Goal: Task Accomplishment & Management: Complete application form

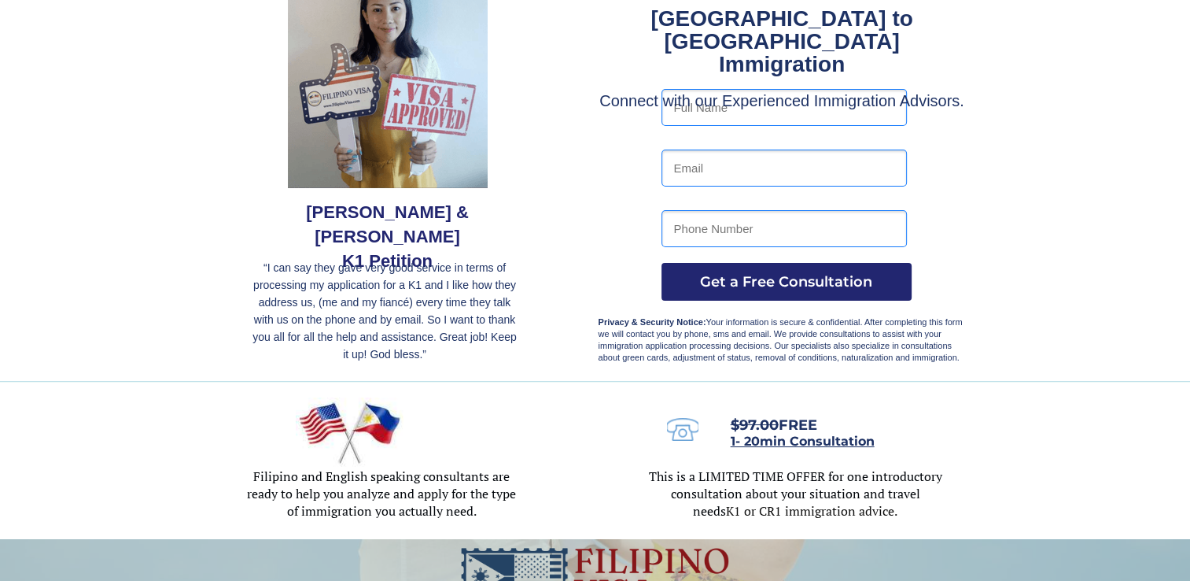
scroll to position [61, 0]
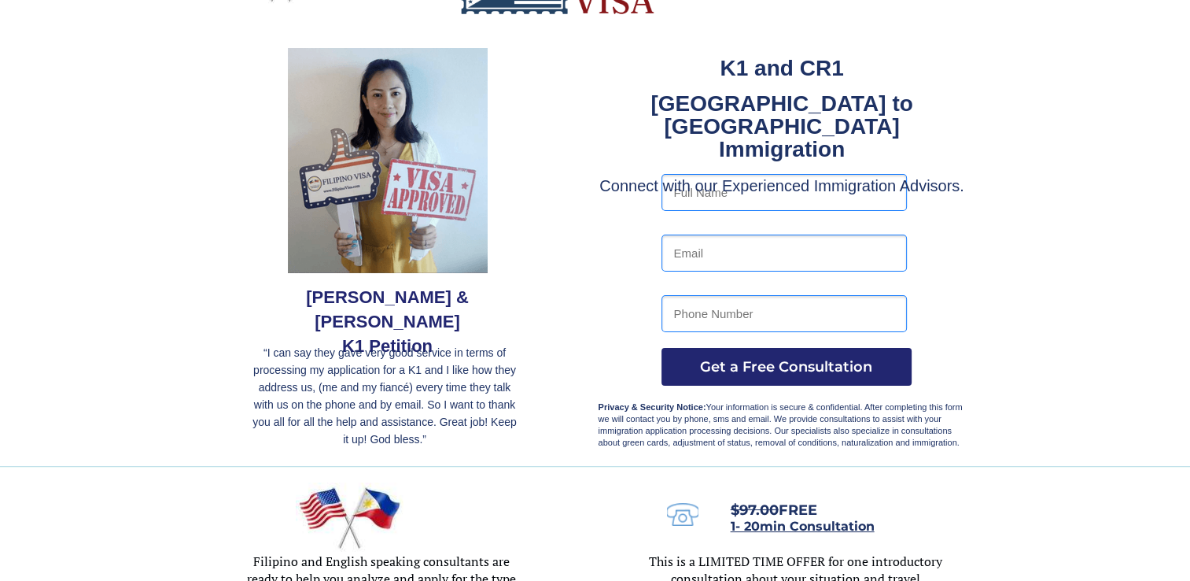
click at [735, 191] on input "text" at bounding box center [784, 192] width 245 height 37
type input "[PERSON_NAME]"
type input "[EMAIL_ADDRESS][DOMAIN_NAME]"
click at [749, 308] on input "87214960" at bounding box center [784, 313] width 245 height 37
type input "8"
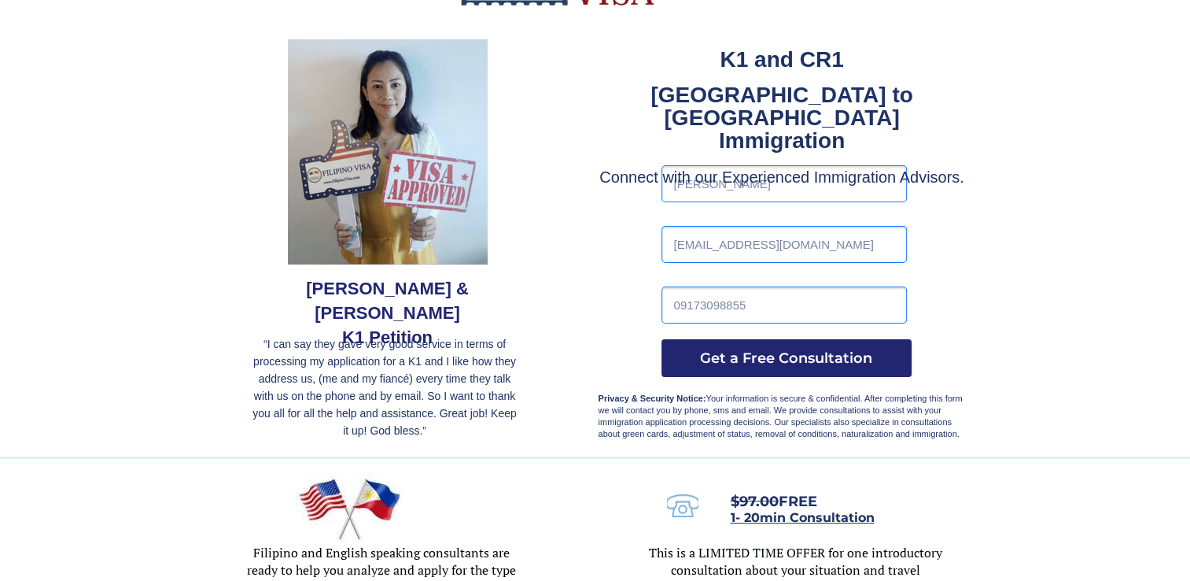
scroll to position [149, 0]
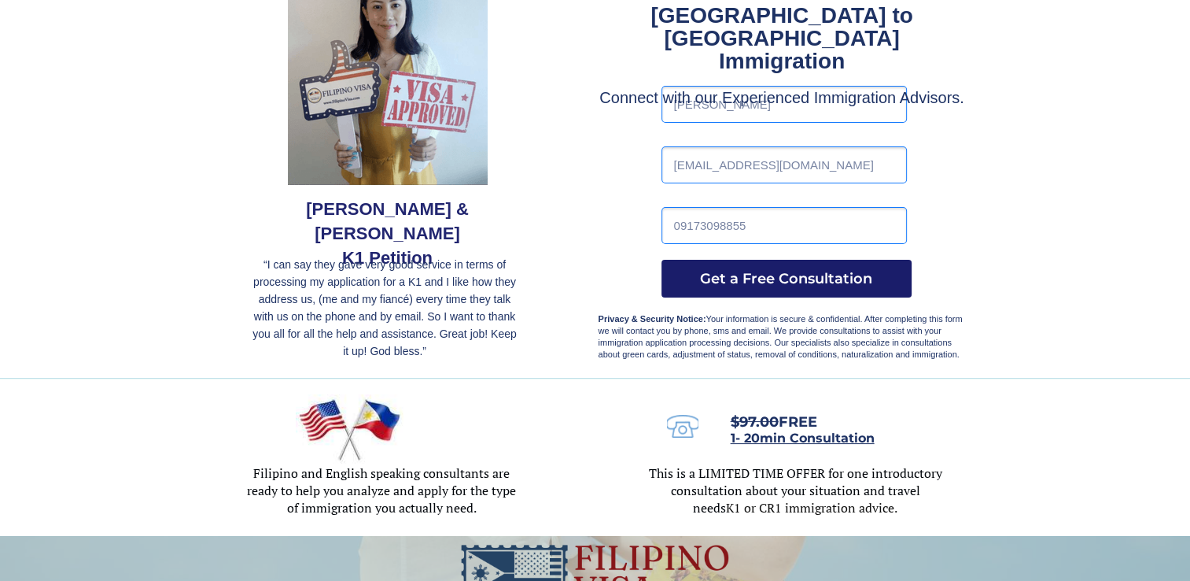
type input "09173098855"
click at [780, 284] on span "Get a Free Consultation" at bounding box center [787, 278] width 250 height 17
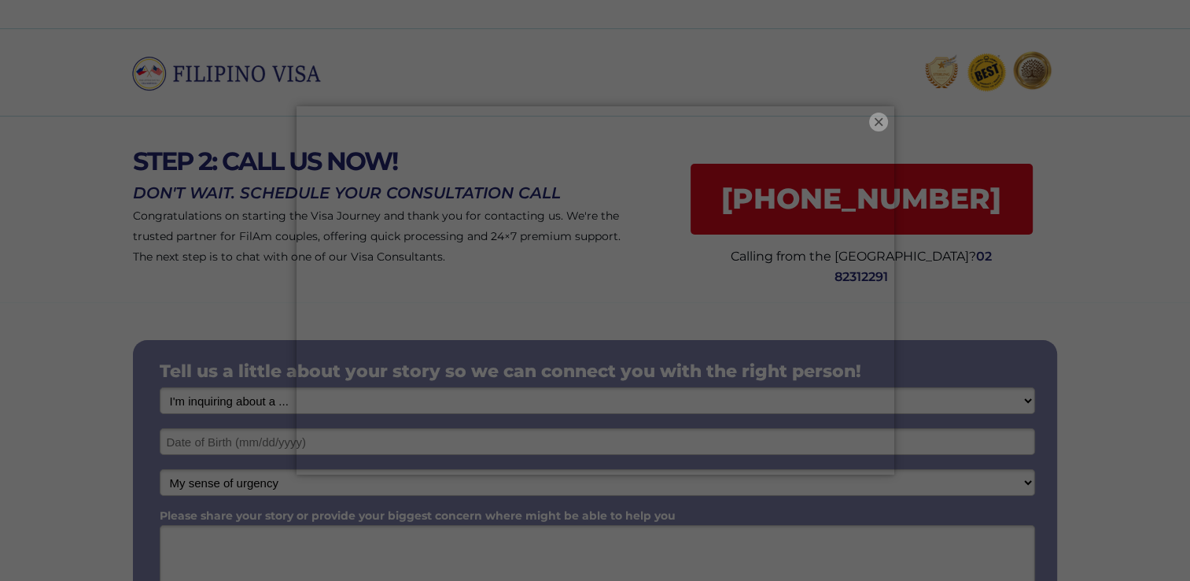
click at [879, 124] on button "×" at bounding box center [878, 122] width 19 height 19
